Goal: Task Accomplishment & Management: Use online tool/utility

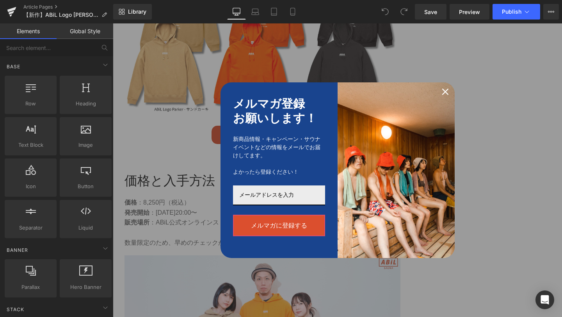
scroll to position [1601, 0]
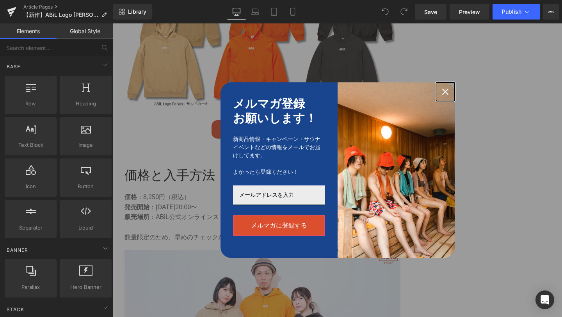
click at [444, 92] on icon "close icon" at bounding box center [445, 92] width 6 height 6
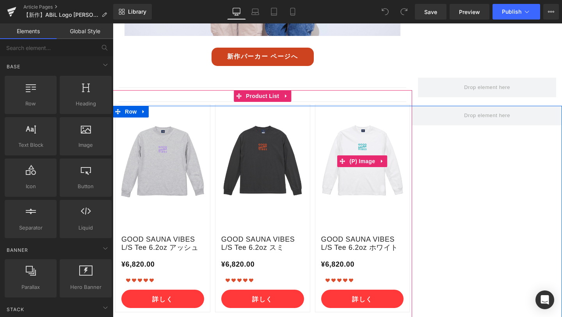
scroll to position [2551, 0]
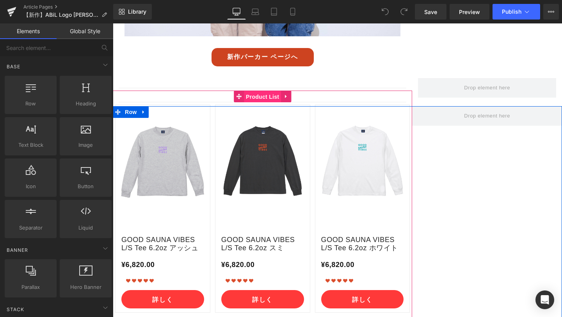
click at [266, 91] on span "Product List" at bounding box center [262, 97] width 37 height 12
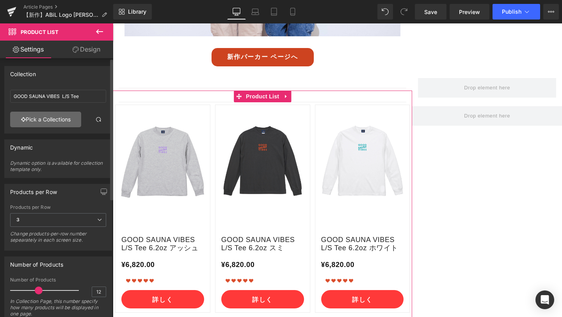
click at [51, 119] on link "Pick a Collections" at bounding box center [45, 120] width 71 height 16
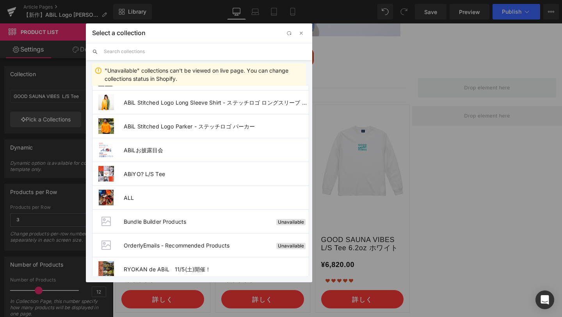
scroll to position [908, 0]
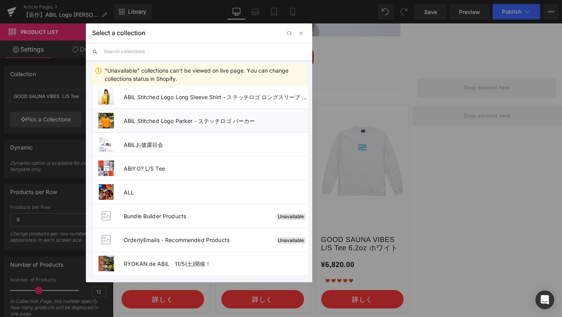
click at [190, 123] on span "ABiL Stitched Logo Parker - ステッチロゴ パーカー" at bounding box center [216, 120] width 185 height 7
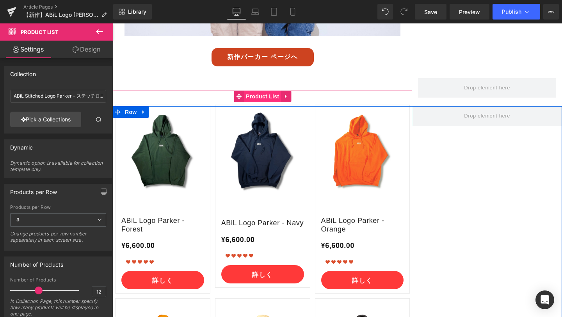
click at [263, 90] on span "Product List" at bounding box center [262, 96] width 37 height 12
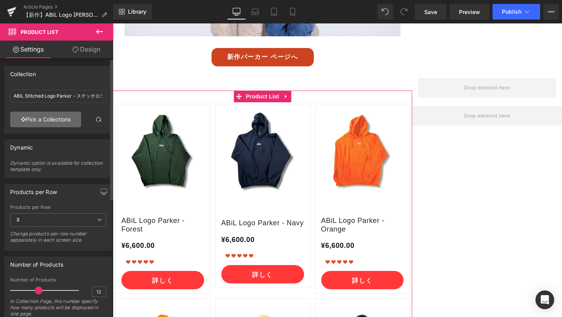
click at [61, 121] on link "Pick a Collections" at bounding box center [45, 120] width 71 height 16
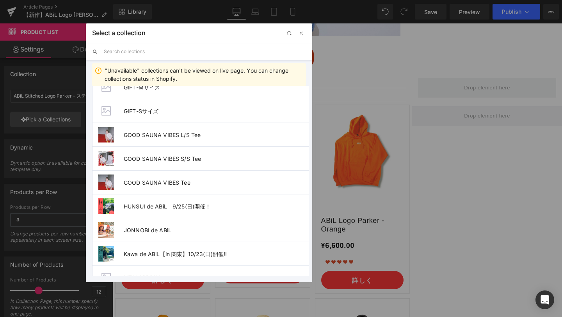
scroll to position [489, 0]
click at [178, 167] on li "GOOD SAUNA VIBES S/S Tee" at bounding box center [200, 159] width 217 height 24
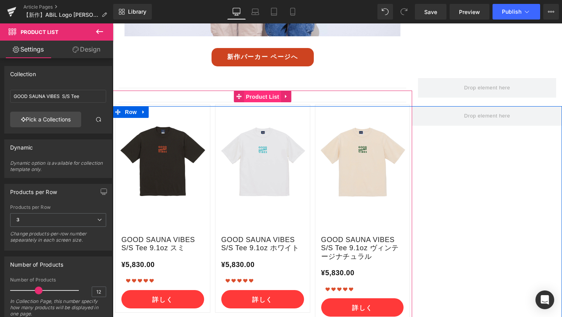
click at [261, 91] on span "Product List" at bounding box center [262, 97] width 37 height 12
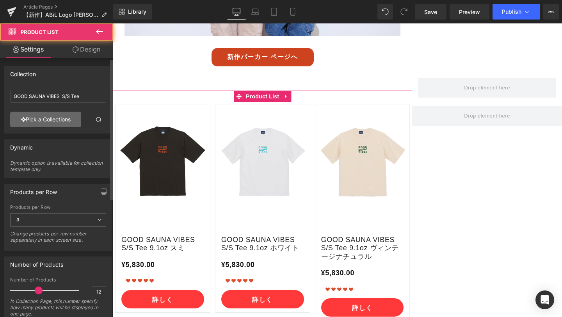
click at [44, 120] on link "Pick a Collections" at bounding box center [45, 120] width 71 height 16
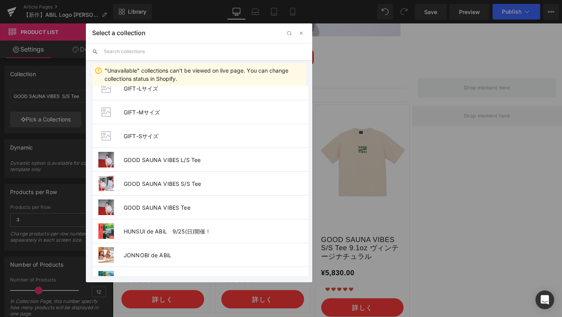
scroll to position [466, 0]
click at [186, 163] on li "GOOD SAUNA VIBES L/S Tee" at bounding box center [200, 158] width 217 height 24
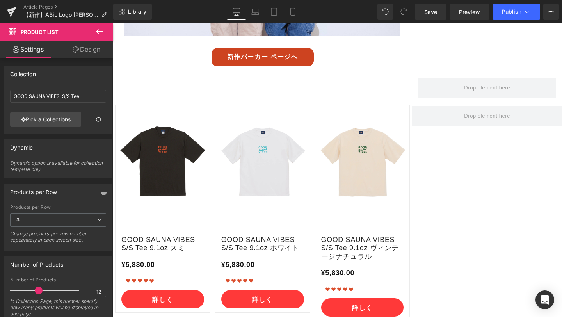
type input "GOOD SAUNA VIBES L/S Tee"
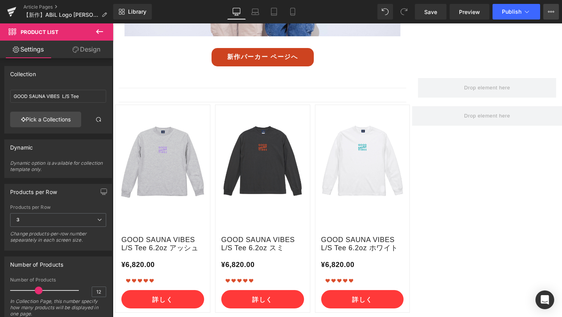
click at [555, 12] on button "View Live Page View with current Template Save Template to Library Schedule Pub…" at bounding box center [551, 12] width 16 height 16
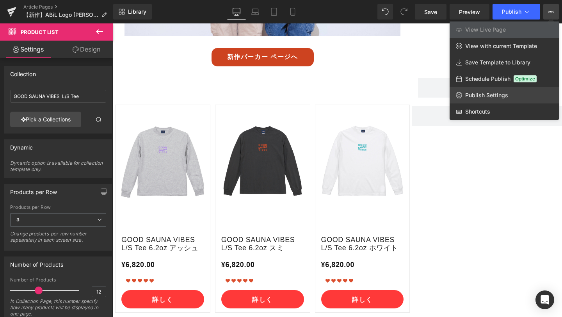
click at [496, 93] on span "Publish Settings" at bounding box center [486, 95] width 43 height 7
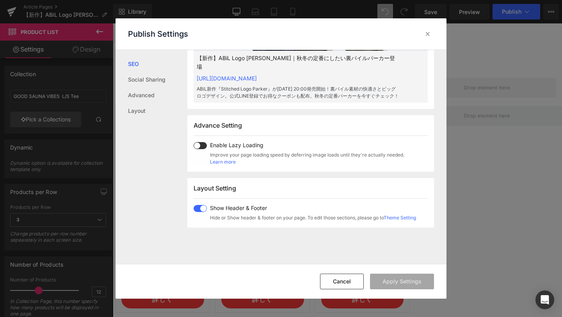
scroll to position [378, 0]
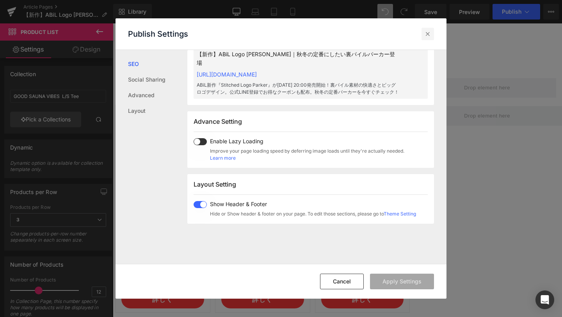
click at [426, 38] on div at bounding box center [427, 34] width 12 height 12
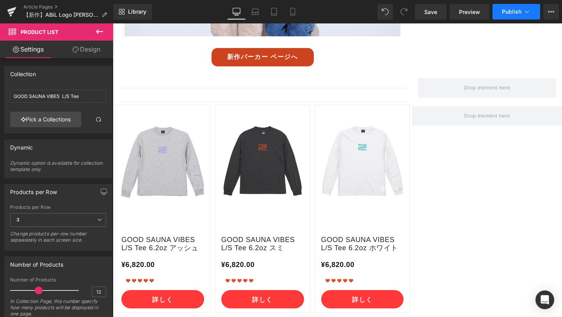
click at [504, 19] on button "Publish" at bounding box center [516, 12] width 48 height 16
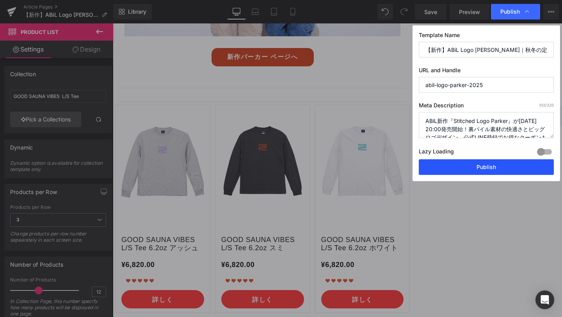
click at [453, 169] on button "Publish" at bounding box center [486, 167] width 135 height 16
